Goal: Task Accomplishment & Management: Manage account settings

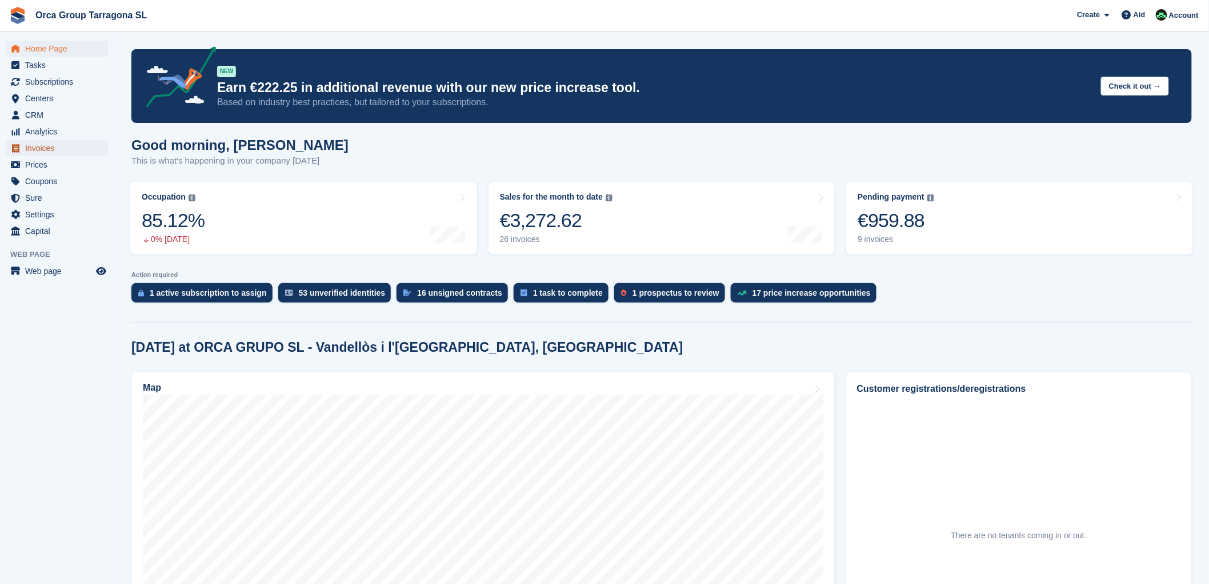
click at [55, 146] on span "Invoices" at bounding box center [59, 148] width 69 height 16
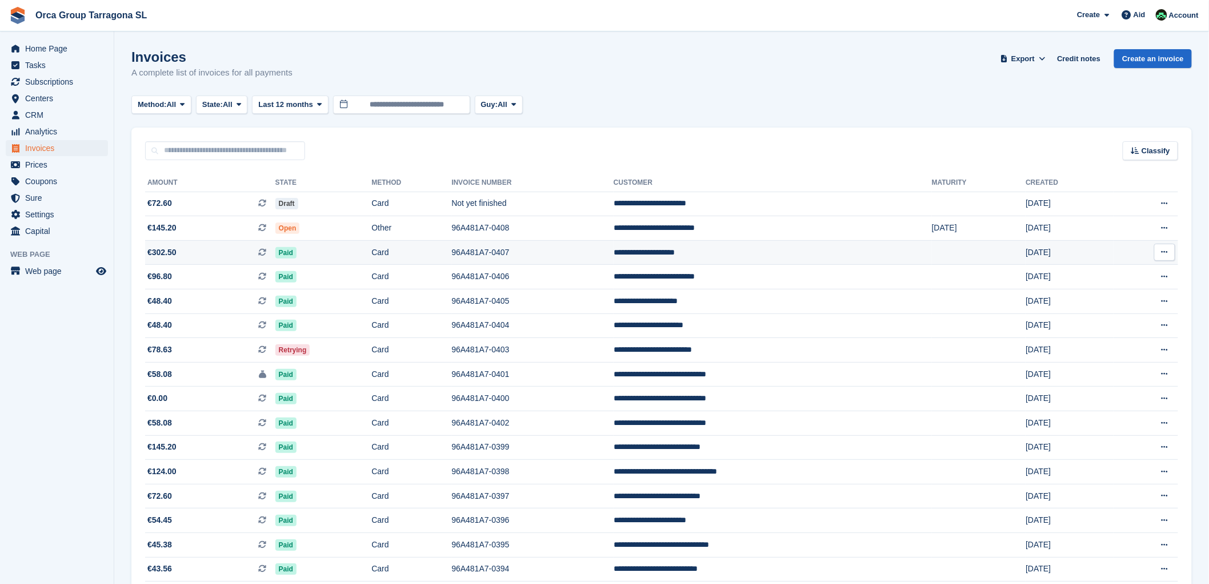
click at [1168, 249] on icon at bounding box center [1165, 251] width 6 height 7
click at [1092, 277] on font "Download PDF" at bounding box center [1104, 274] width 57 height 9
click at [614, 206] on font "**********" at bounding box center [650, 203] width 73 height 8
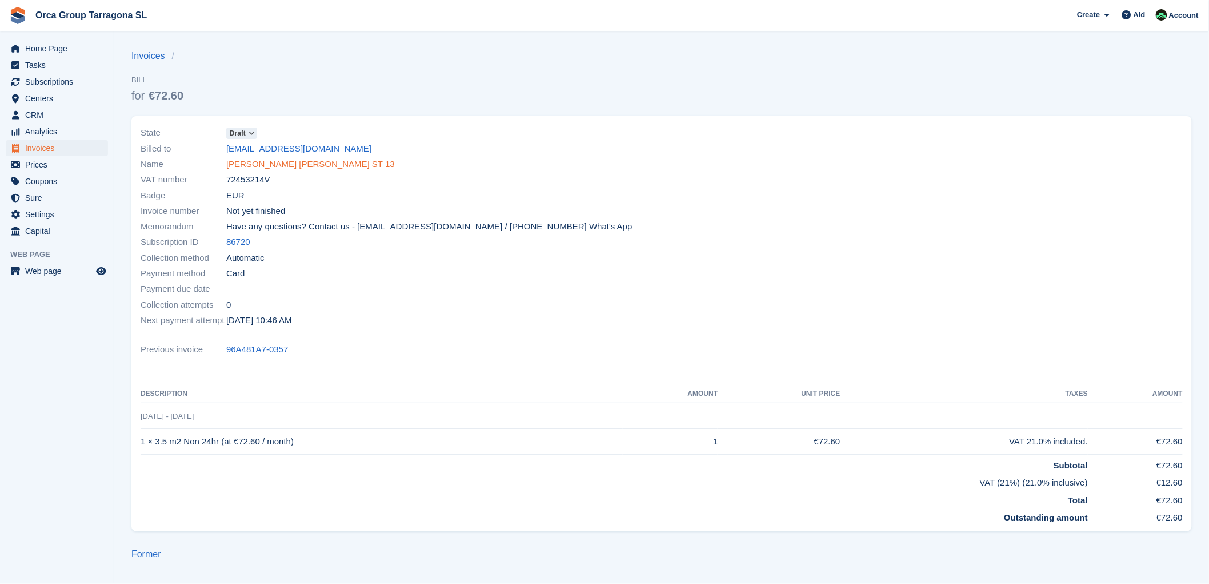
click at [265, 163] on font "[PERSON_NAME] [PERSON_NAME] ST 13" at bounding box center [310, 164] width 169 height 10
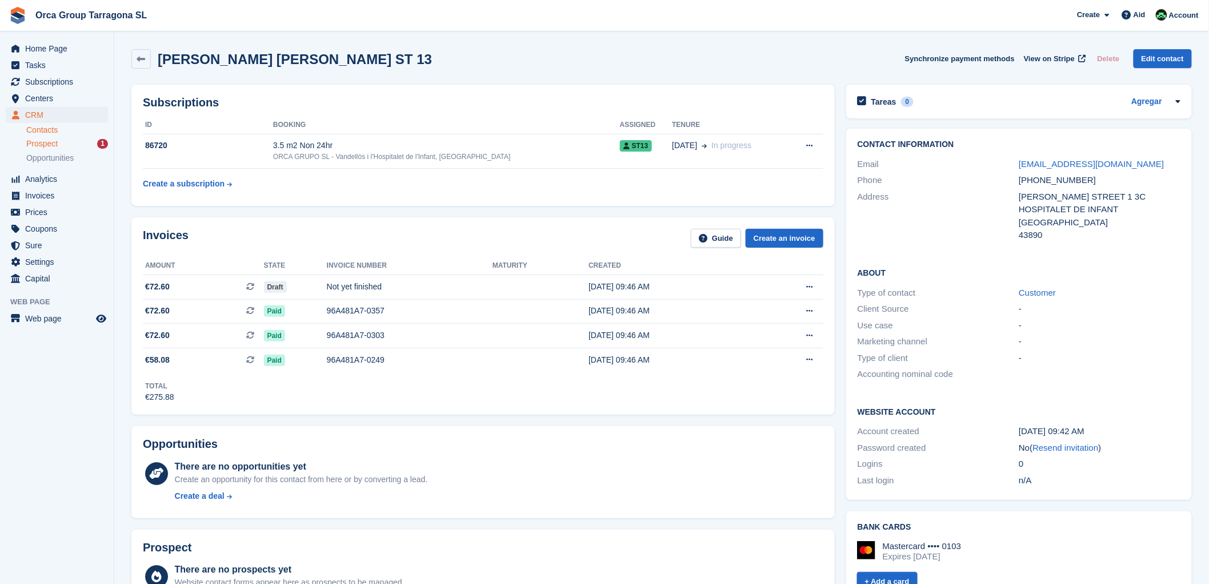
click at [62, 143] on div "Prospect 1" at bounding box center [67, 143] width 82 height 11
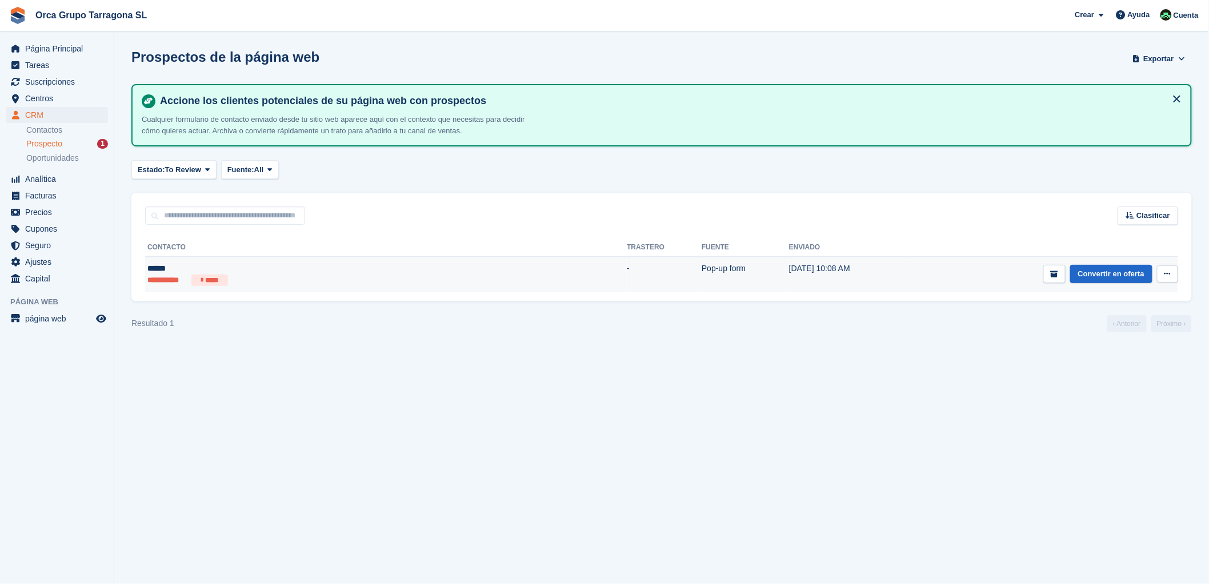
click at [1169, 267] on button at bounding box center [1167, 273] width 21 height 17
click at [1118, 336] on p "Eliminar prospecto" at bounding box center [1123, 335] width 99 height 15
